Goal: Complete application form: Complete application form

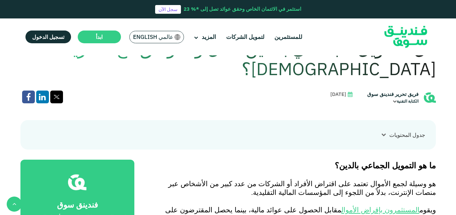
scroll to position [158, 0]
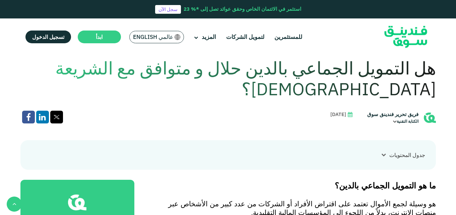
click at [397, 34] on img at bounding box center [406, 37] width 66 height 34
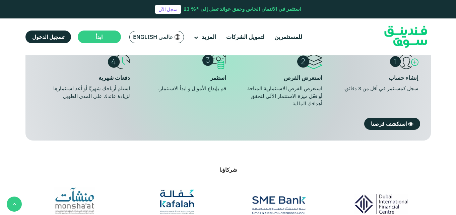
scroll to position [706, 0]
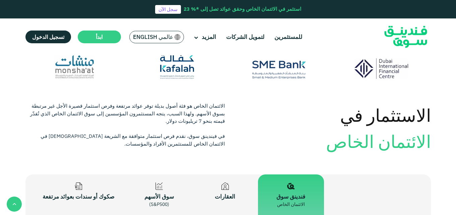
drag, startPoint x: 455, startPoint y: 84, endPoint x: 456, endPoint y: 69, distance: 15.1
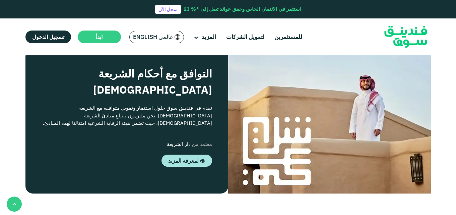
scroll to position [993, 0]
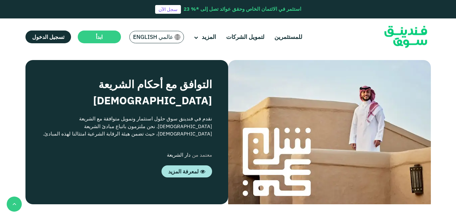
type tc-range-slider "4"
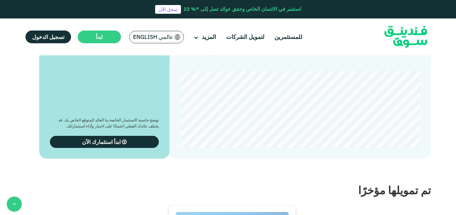
scroll to position [1237, 0]
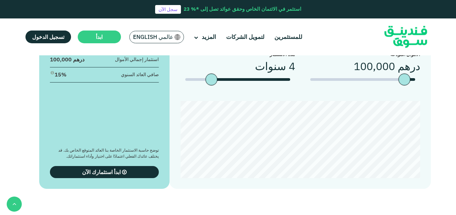
drag, startPoint x: 453, startPoint y: 113, endPoint x: 457, endPoint y: 115, distance: 4.2
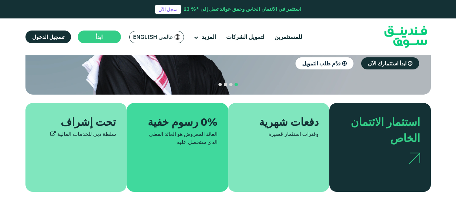
scroll to position [23, 0]
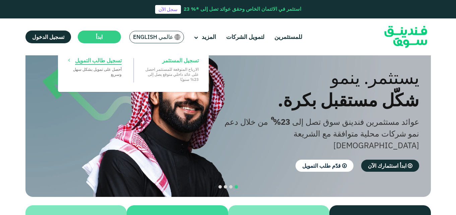
click at [117, 61] on span "تسجيل طالب التمويل" at bounding box center [98, 60] width 47 height 7
